Goal: Find specific page/section: Find specific page/section

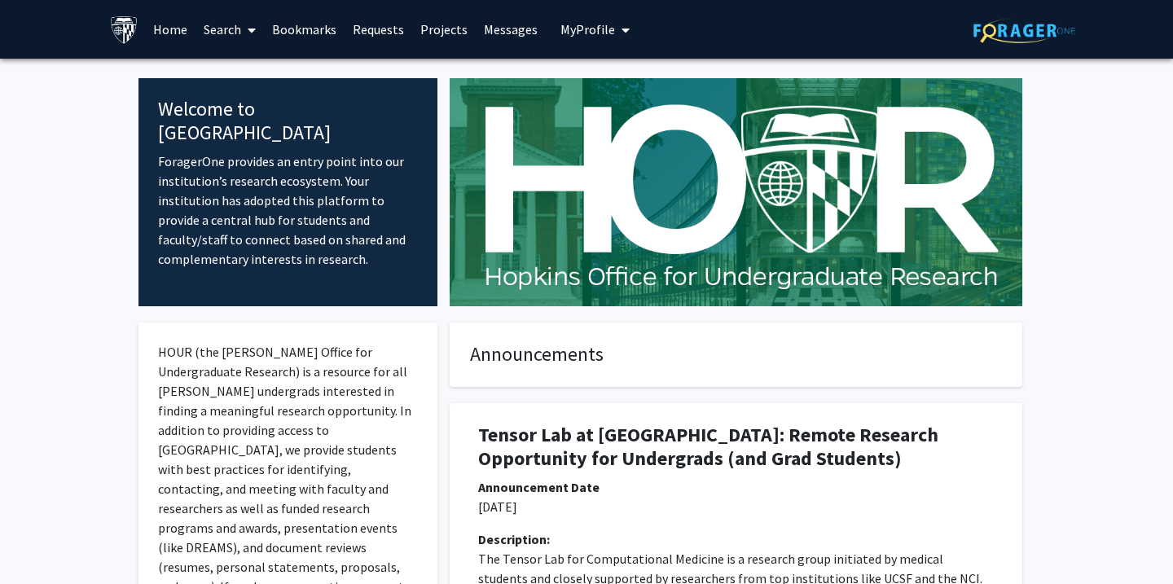
click at [319, 339] on div "HOUR (the [PERSON_NAME] Office for Undergraduate Research) is a resource for al…" at bounding box center [288, 496] width 299 height 346
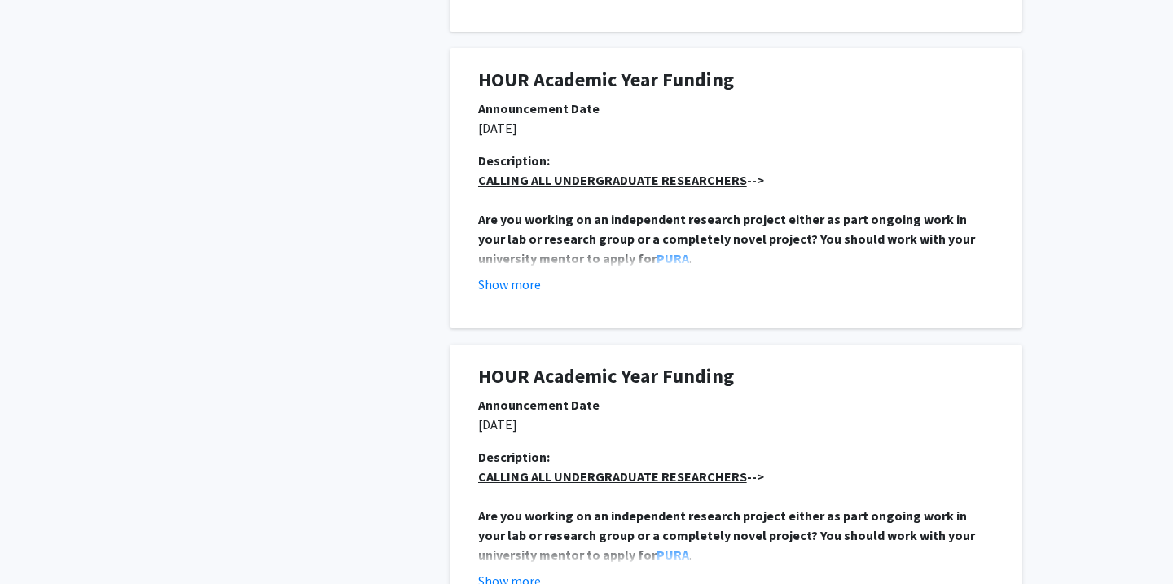
scroll to position [2879, 0]
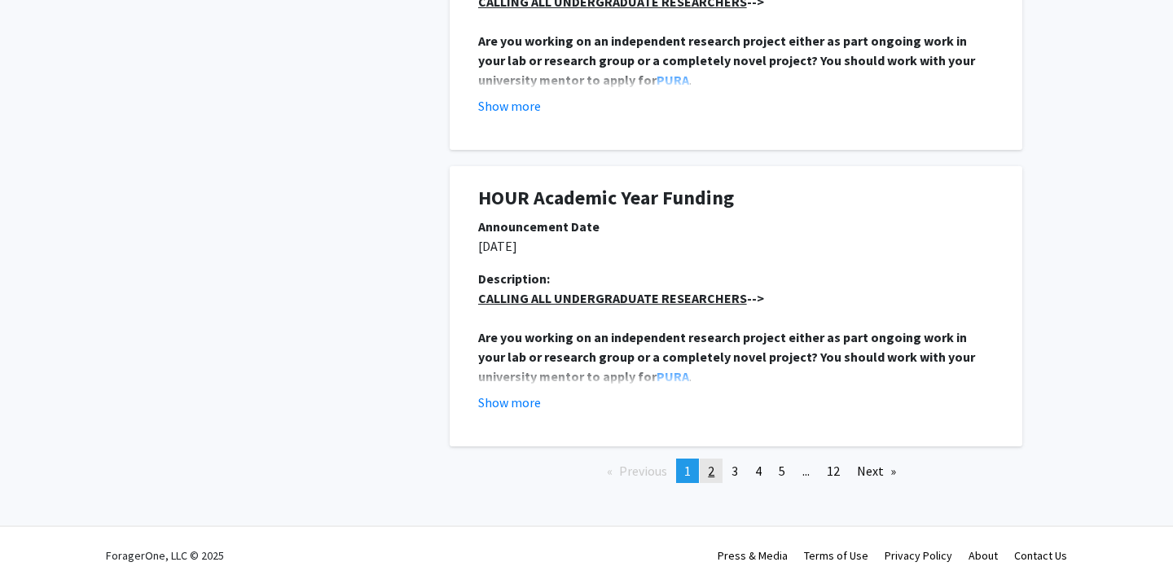
click at [716, 466] on link "page 2" at bounding box center [711, 471] width 23 height 24
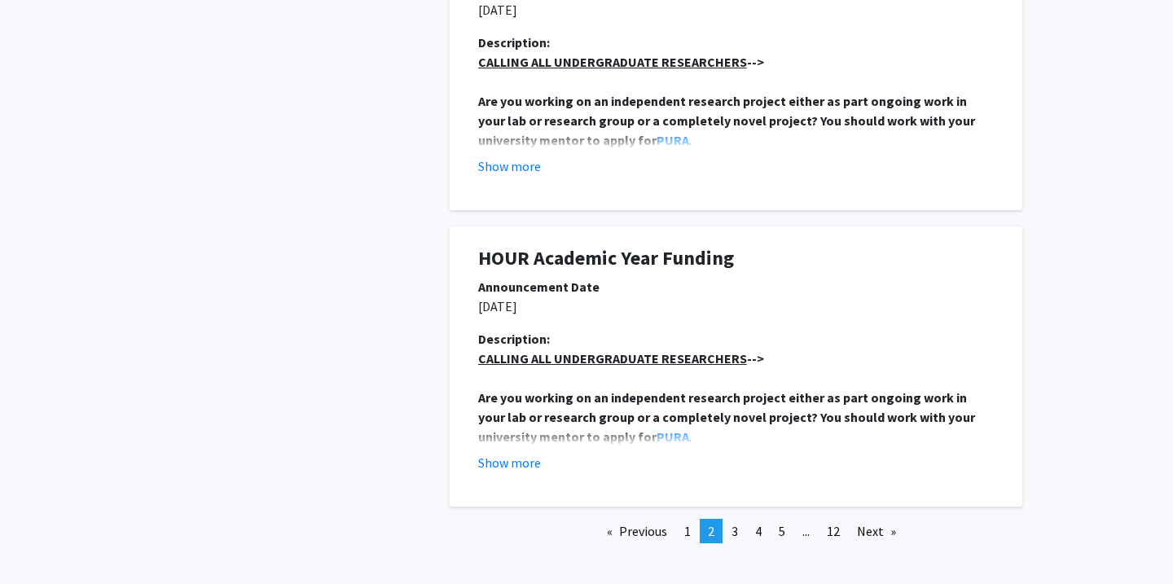
scroll to position [2848, 0]
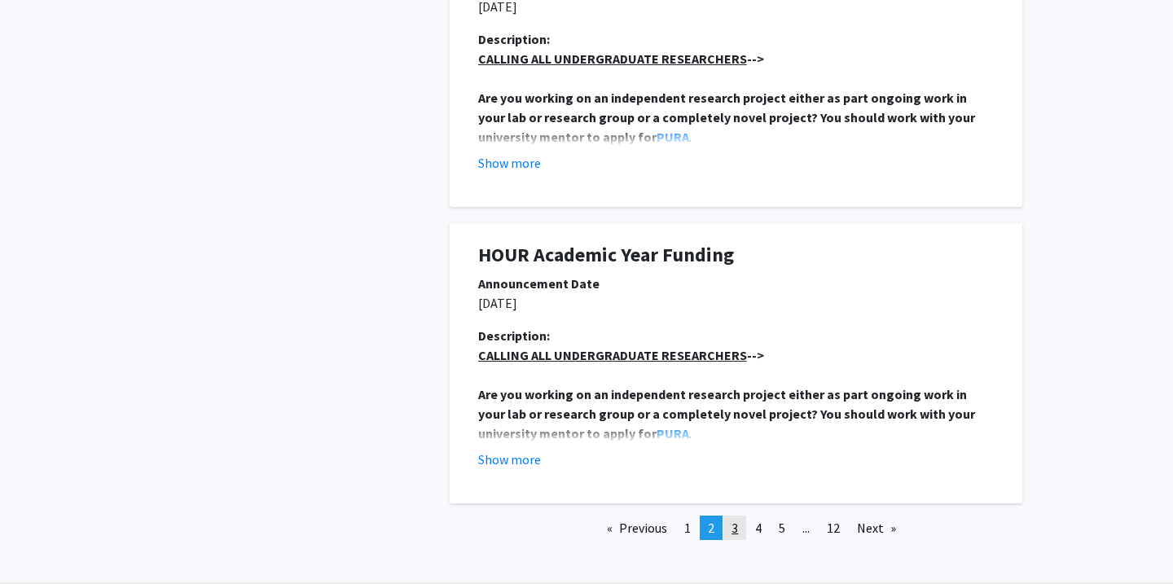
click at [737, 523] on span "3" at bounding box center [735, 528] width 7 height 16
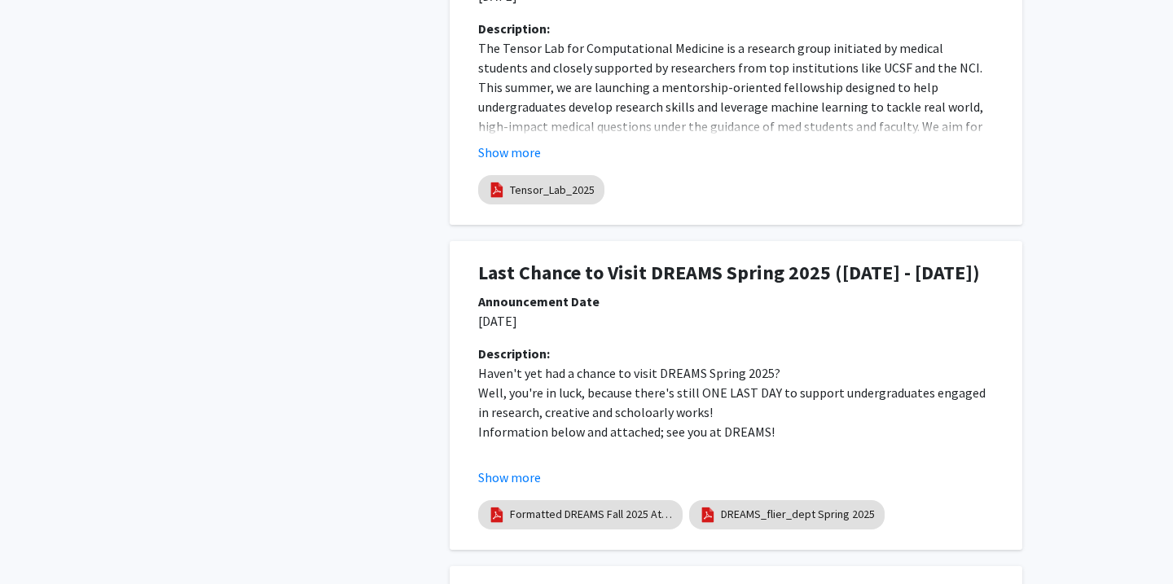
scroll to position [3042, 0]
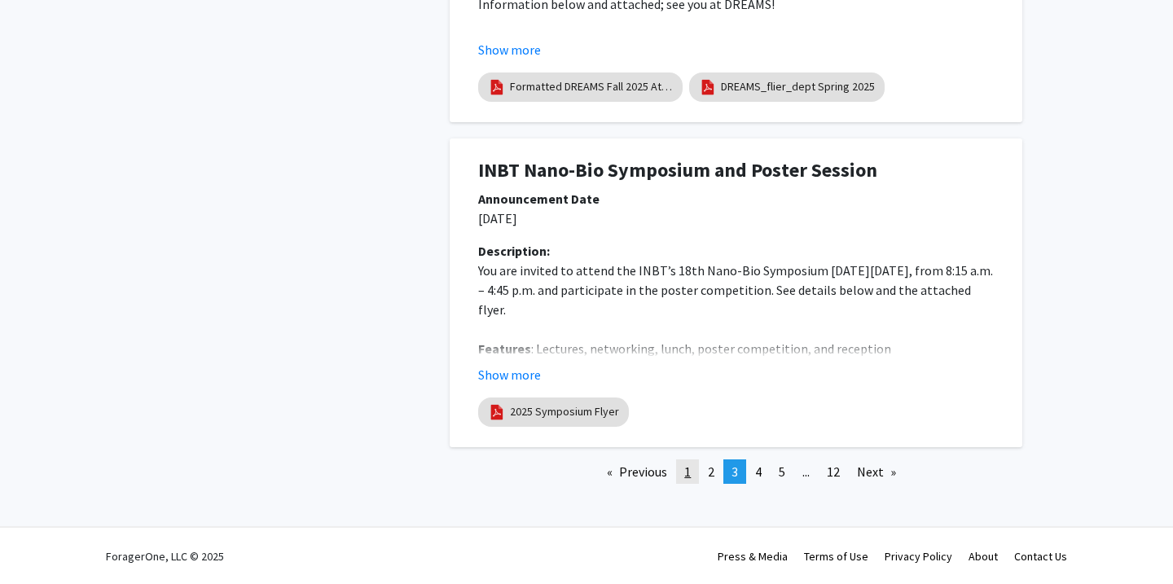
click at [680, 477] on link "page 1" at bounding box center [687, 472] width 23 height 24
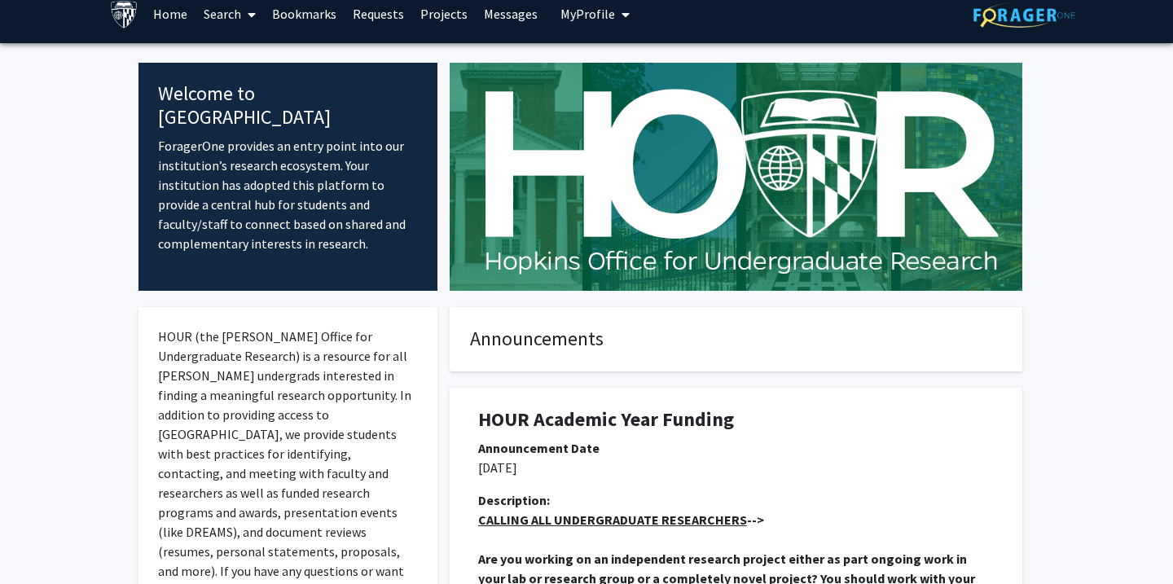
scroll to position [0, 0]
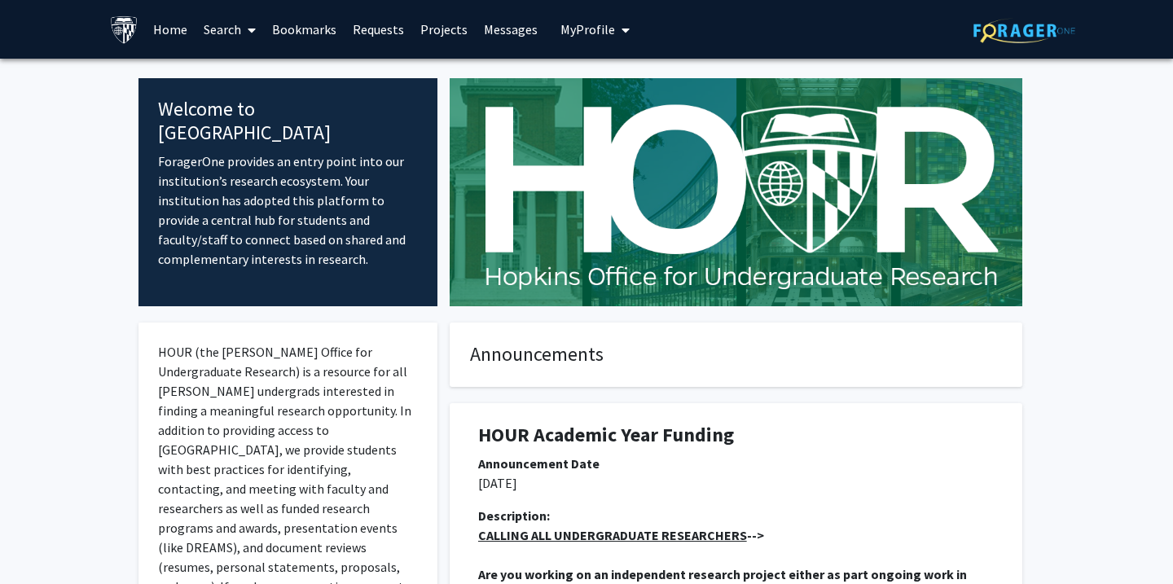
click at [222, 20] on link "Search" at bounding box center [230, 29] width 68 height 57
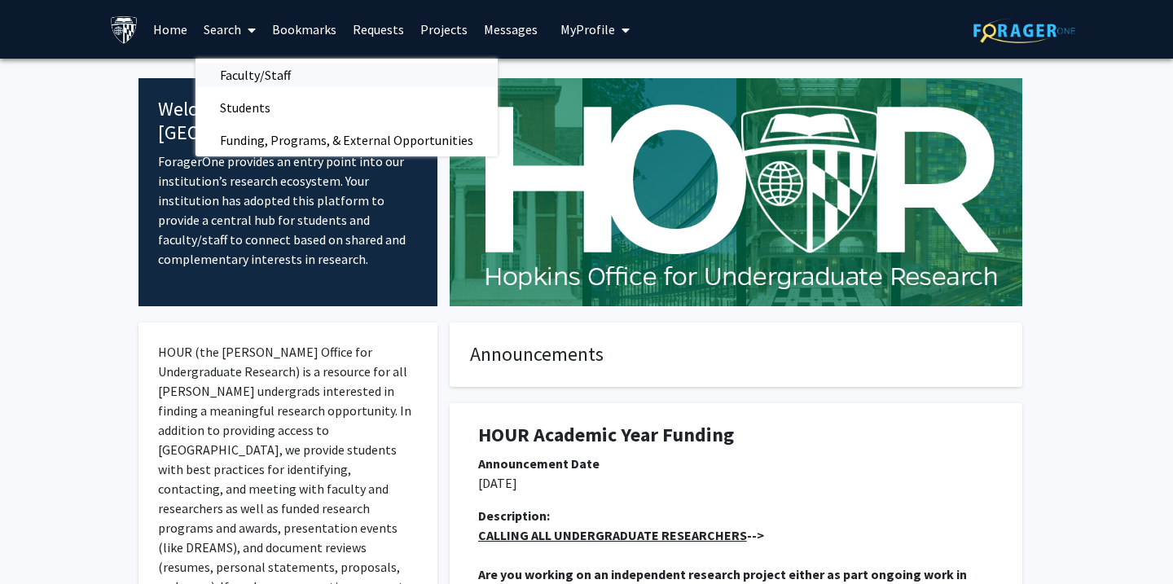
click at [244, 60] on span "Faculty/Staff" at bounding box center [256, 75] width 120 height 33
